Goal: Transaction & Acquisition: Purchase product/service

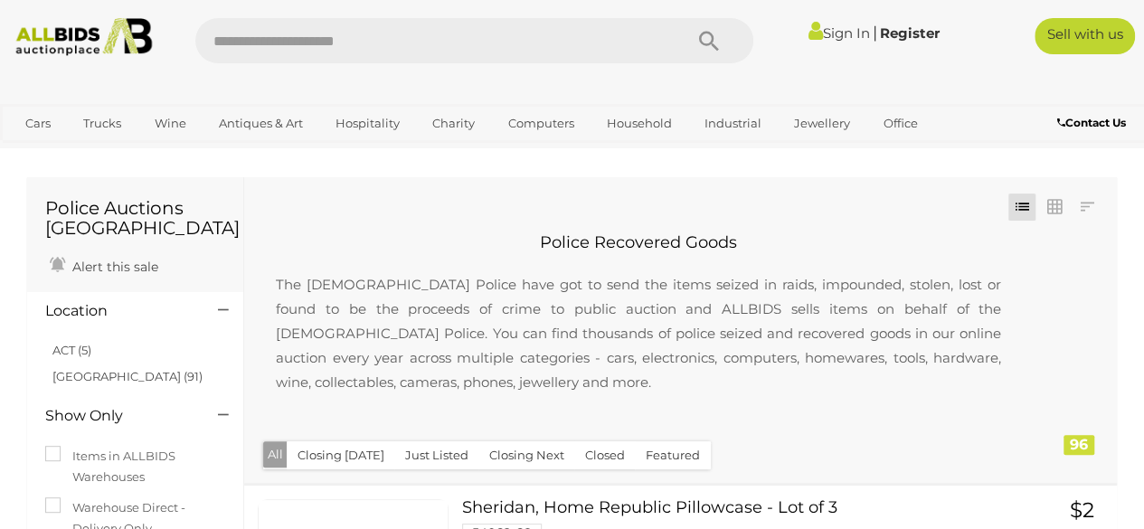
click at [374, 48] on input "text" at bounding box center [429, 40] width 469 height 45
type input "**********"
